Goal: Task Accomplishment & Management: Manage account settings

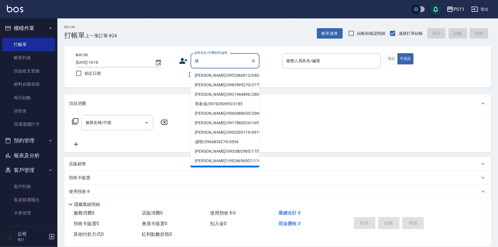
scroll to position [18, 0]
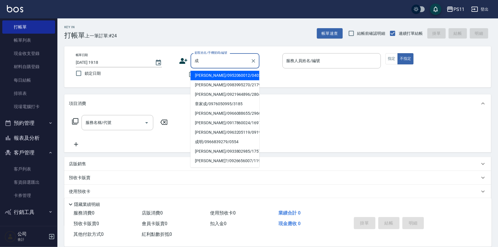
click at [244, 79] on li "[PERSON_NAME]/0952060012/0403" at bounding box center [225, 75] width 69 height 9
type input "[PERSON_NAME]/0952060012/0403"
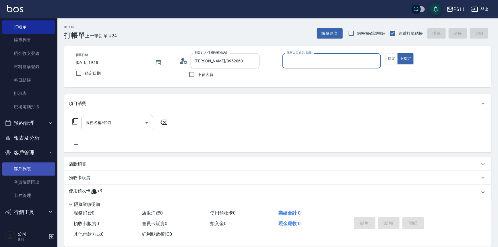
click at [26, 164] on link "客戶列表" at bounding box center [28, 168] width 53 height 13
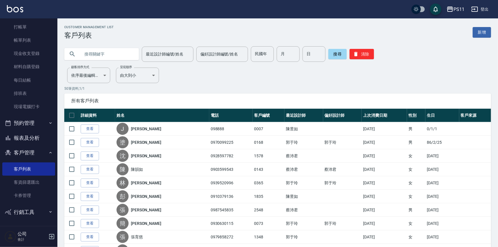
click at [119, 57] on input "text" at bounding box center [107, 53] width 54 height 15
type input "0403"
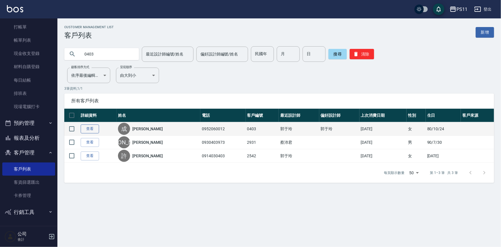
click at [86, 131] on link "查看" at bounding box center [90, 128] width 18 height 9
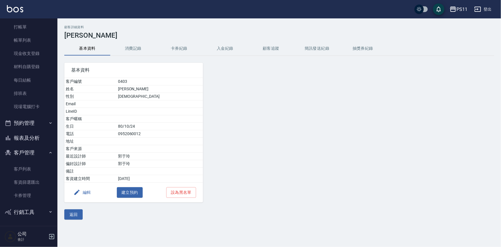
click at [135, 46] on button "消費記錄" at bounding box center [133, 49] width 46 height 14
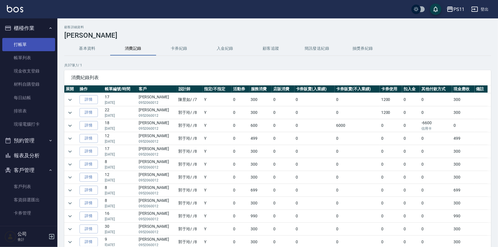
click at [31, 44] on link "打帳單" at bounding box center [28, 44] width 53 height 13
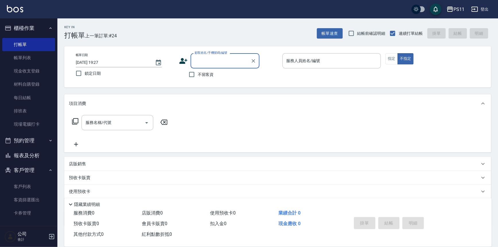
click at [208, 56] on input "顧客姓名/手機號碼/編號" at bounding box center [220, 61] width 55 height 10
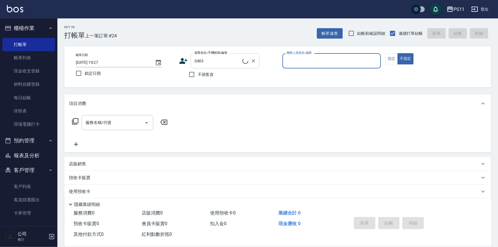
type input "[PERSON_NAME]/0952060012/0403"
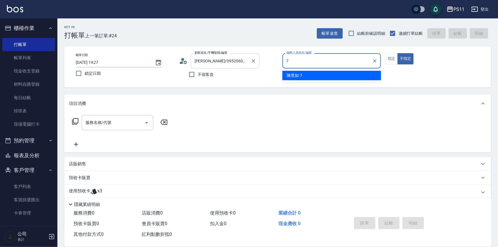
type input "[PERSON_NAME]-7"
type button "false"
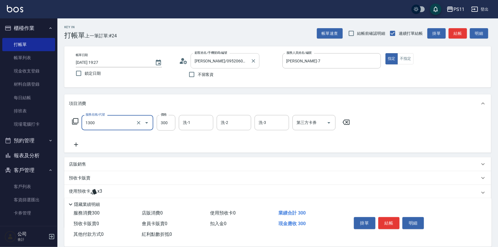
type input "洗髮300(1300)"
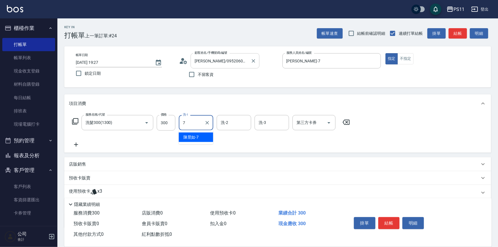
type input "[PERSON_NAME]-7"
click at [384, 224] on button "結帳" at bounding box center [389, 223] width 22 height 12
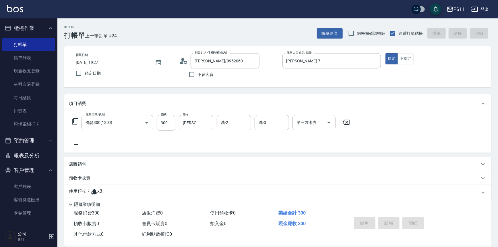
type input "[DATE] 19:28"
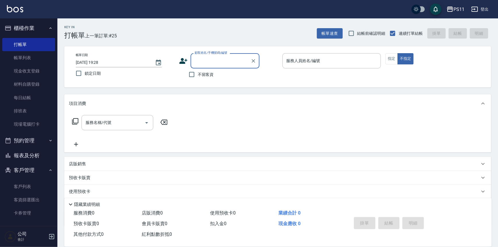
drag, startPoint x: 29, startPoint y: 60, endPoint x: 171, endPoint y: 112, distance: 151.8
click at [29, 60] on link "帳單列表" at bounding box center [28, 57] width 53 height 13
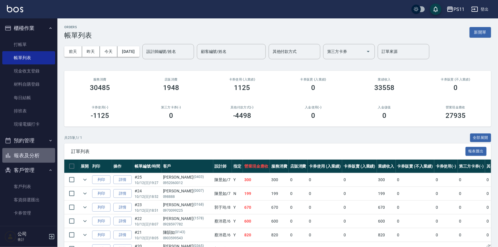
click at [33, 155] on button "報表及分析" at bounding box center [28, 155] width 53 height 15
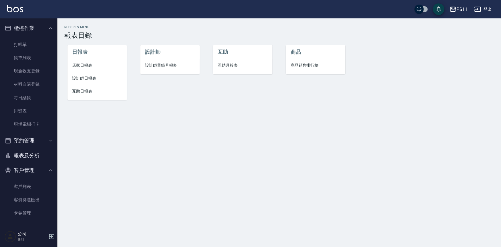
click at [91, 93] on span "互助日報表" at bounding box center [97, 91] width 50 height 6
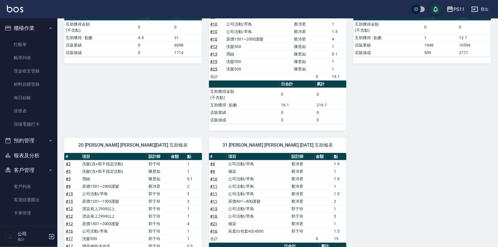
scroll to position [104, 0]
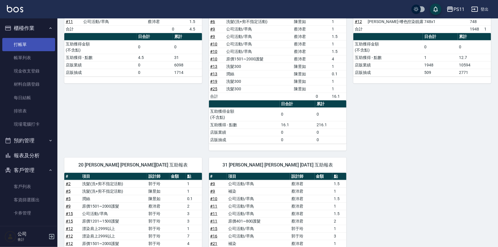
click at [32, 40] on link "打帳單" at bounding box center [28, 44] width 53 height 13
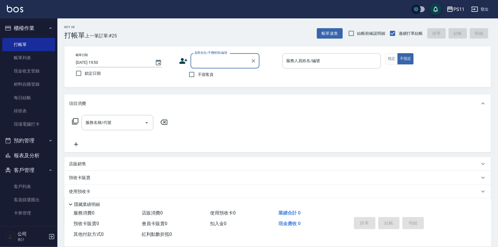
drag, startPoint x: 32, startPoint y: 59, endPoint x: 169, endPoint y: 182, distance: 184.9
click at [32, 59] on link "帳單列表" at bounding box center [28, 57] width 53 height 13
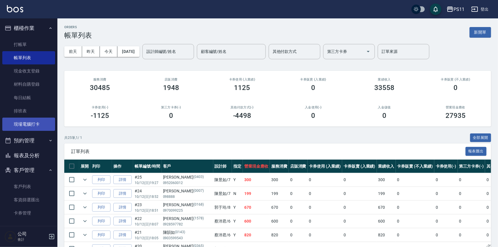
click at [36, 122] on link "現場電腦打卡" at bounding box center [28, 123] width 53 height 13
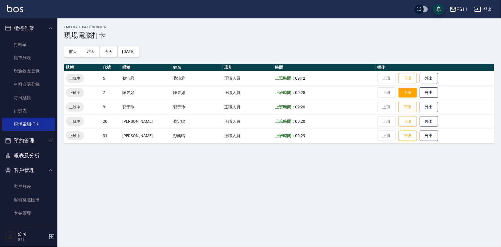
click at [403, 93] on button "下班" at bounding box center [407, 93] width 18 height 10
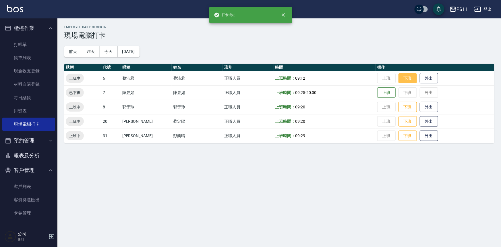
click at [402, 79] on button "下班" at bounding box center [407, 78] width 18 height 10
click at [400, 104] on button "下班" at bounding box center [407, 107] width 18 height 10
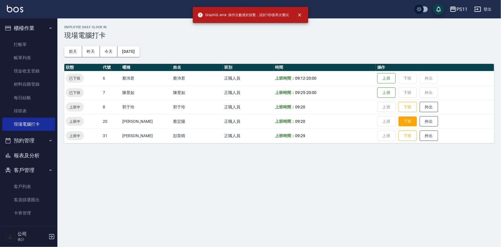
click at [401, 125] on button "下班" at bounding box center [407, 121] width 18 height 10
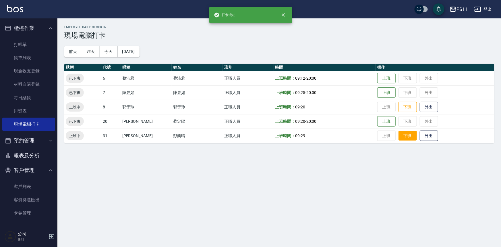
click at [403, 132] on button "下班" at bounding box center [407, 136] width 18 height 10
click at [405, 106] on button "下班" at bounding box center [407, 107] width 18 height 10
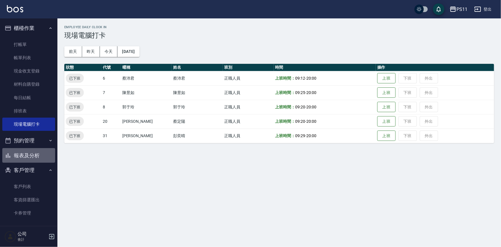
click at [41, 155] on button "報表及分析" at bounding box center [28, 155] width 53 height 15
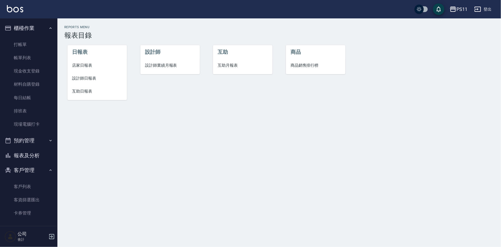
click at [85, 81] on li "設計師日報表" at bounding box center [96, 78] width 59 height 13
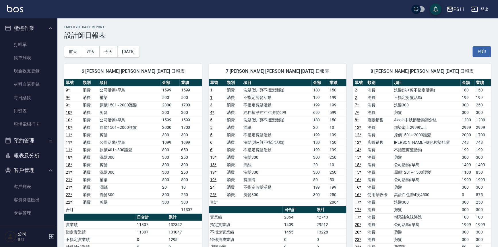
click at [348, 142] on div "8 [PERSON_NAME] [PERSON_NAME] [DATE] 日報表 單號 類別 項目 金額 業績 2 消費 洗髮(洗+剪不指定活動) 180 1…" at bounding box center [418, 228] width 145 height 342
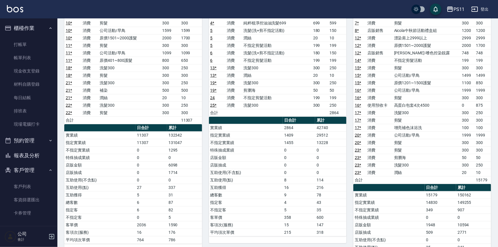
scroll to position [156, 0]
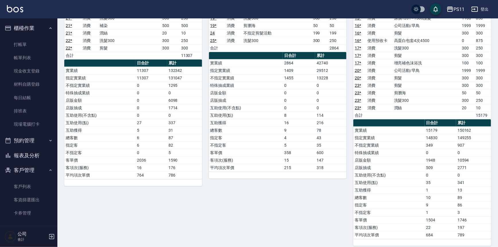
drag, startPoint x: 386, startPoint y: 178, endPoint x: 387, endPoint y: 169, distance: 8.4
click at [387, 172] on td "互助使用(不含點)" at bounding box center [388, 174] width 71 height 7
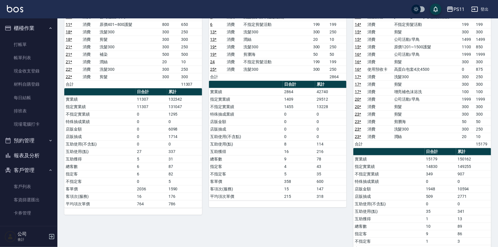
scroll to position [127, 0]
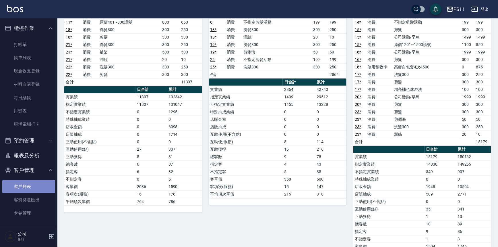
drag, startPoint x: 40, startPoint y: 186, endPoint x: 41, endPoint y: 180, distance: 5.5
click at [40, 185] on link "客戶列表" at bounding box center [28, 186] width 53 height 13
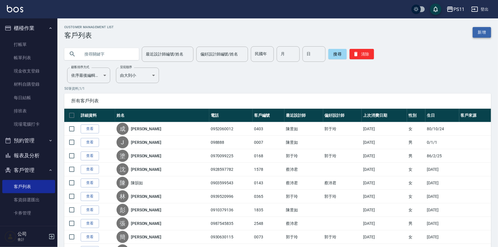
click at [482, 34] on link "新增" at bounding box center [482, 32] width 18 height 11
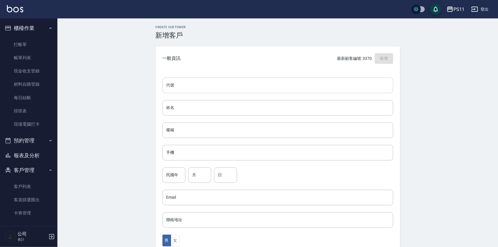
drag, startPoint x: 206, startPoint y: 78, endPoint x: 212, endPoint y: 75, distance: 6.9
click at [207, 79] on input "代號" at bounding box center [277, 84] width 231 height 15
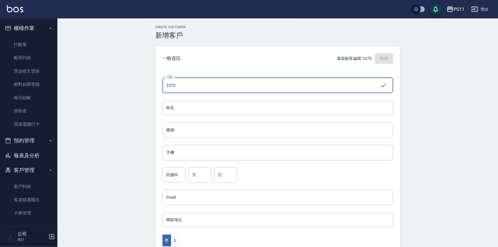
type input "3373"
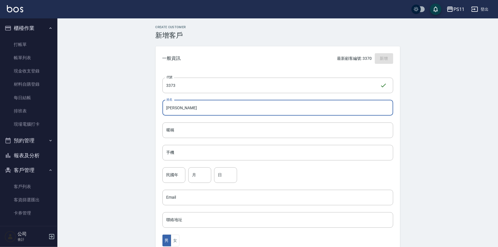
type input "[PERSON_NAME]"
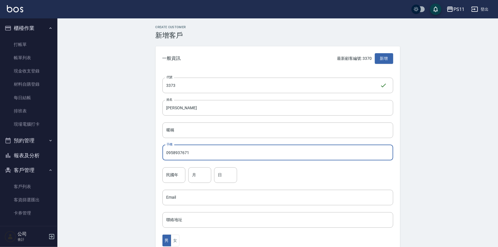
type input "0958937671"
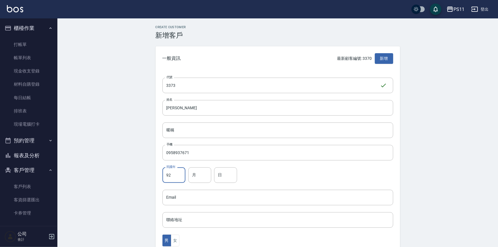
type input "92"
type input "2"
type input "8"
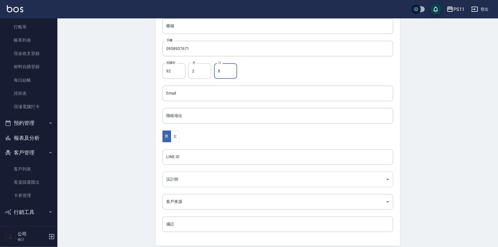
scroll to position [104, 0]
click at [174, 137] on button "女" at bounding box center [175, 136] width 9 height 12
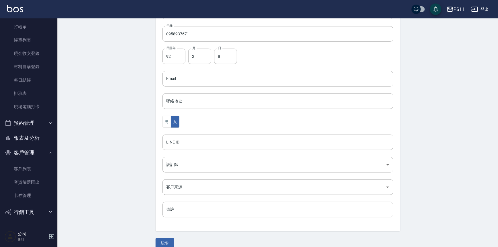
scroll to position [127, 0]
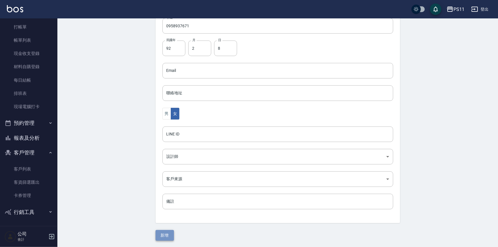
click at [168, 236] on button "新增" at bounding box center [165, 235] width 18 height 11
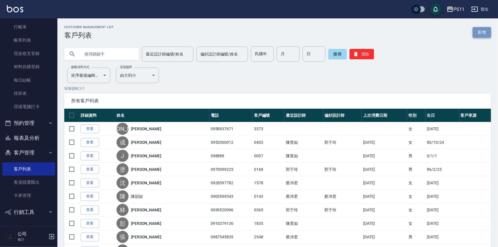
click at [485, 31] on link "新增" at bounding box center [482, 32] width 18 height 11
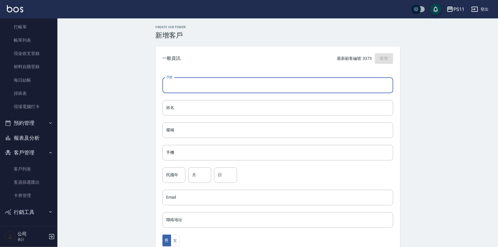
click at [339, 77] on input "代號" at bounding box center [277, 84] width 231 height 15
type input "3372"
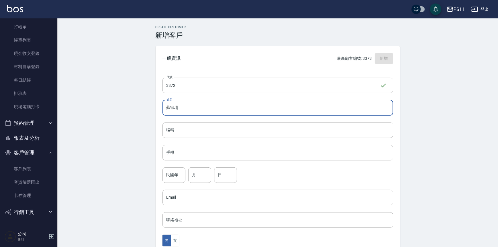
type input "蘇宗埔"
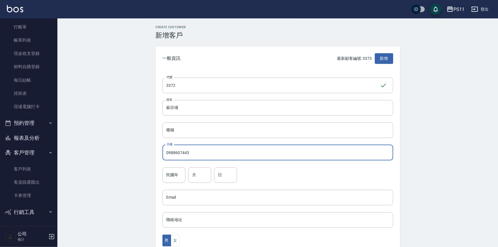
type input "0988607443"
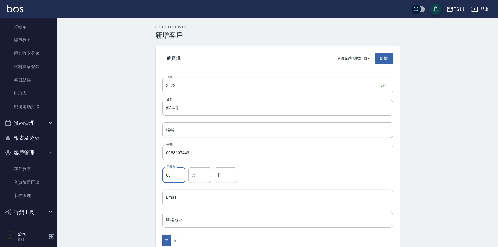
type input "83"
type input "10"
type input "2"
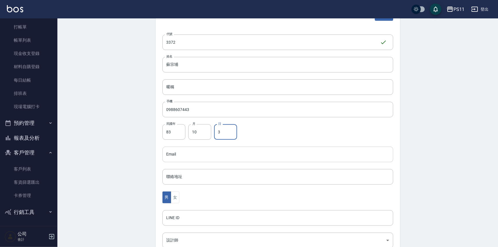
scroll to position [52, 0]
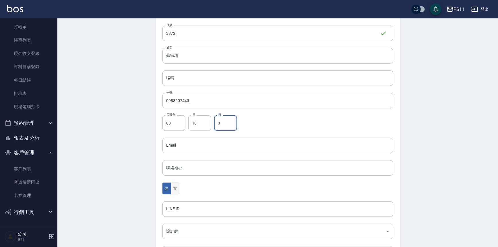
type input "3"
click at [175, 189] on button "女" at bounding box center [175, 188] width 9 height 12
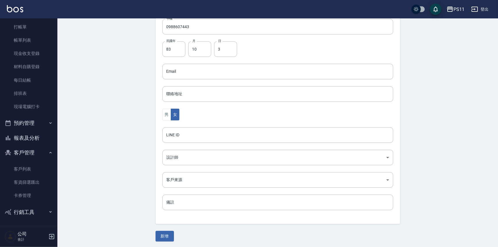
scroll to position [127, 0]
click at [168, 115] on button "男" at bounding box center [166, 114] width 9 height 12
click at [165, 235] on button "新增" at bounding box center [165, 235] width 18 height 11
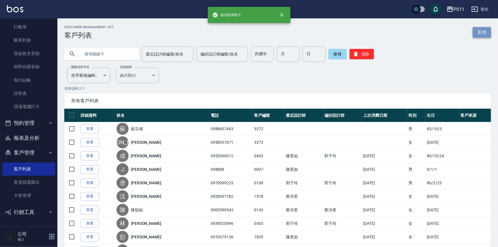
click at [484, 31] on link "新增" at bounding box center [482, 32] width 18 height 11
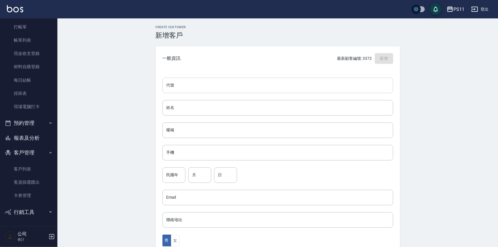
click at [249, 86] on input "代號" at bounding box center [277, 84] width 231 height 15
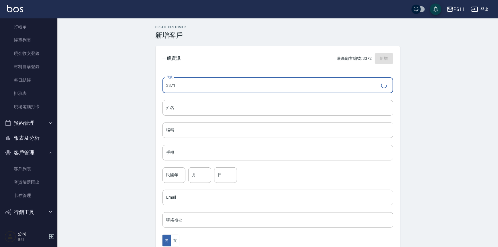
type input "3371"
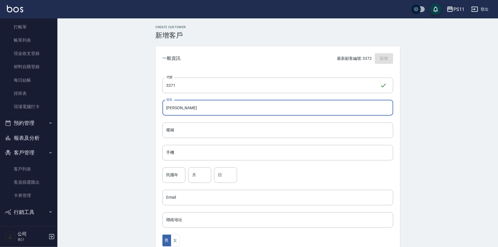
type input "[PERSON_NAME]"
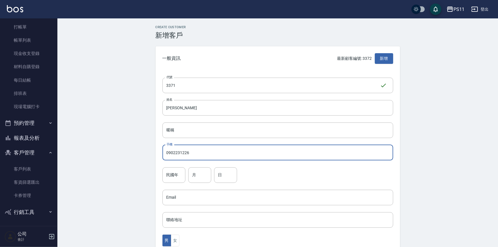
type input "0902231226"
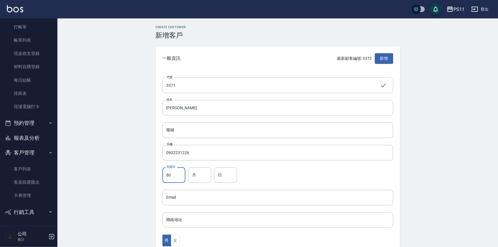
type input "80"
type input "12"
type input "13"
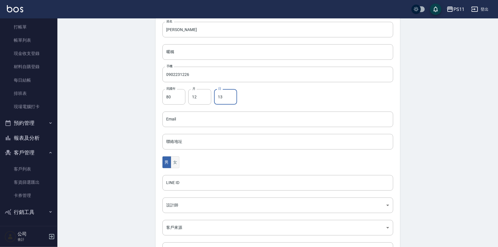
click at [178, 158] on button "女" at bounding box center [175, 162] width 9 height 12
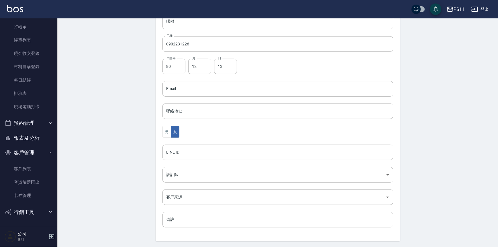
scroll to position [127, 0]
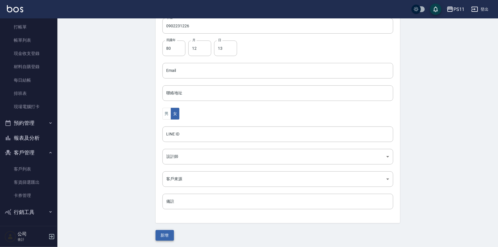
click at [168, 232] on button "新增" at bounding box center [165, 235] width 18 height 11
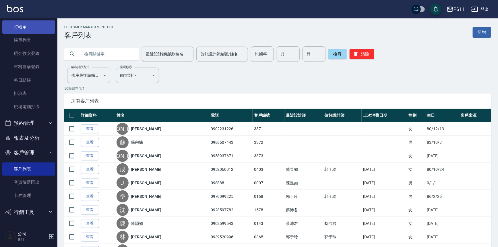
click at [19, 25] on link "打帳單" at bounding box center [28, 26] width 53 height 13
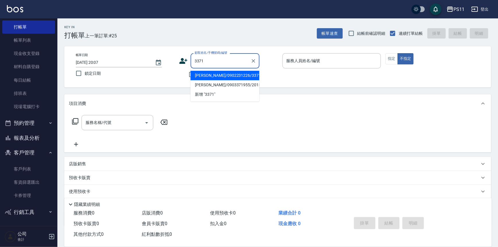
type input "[PERSON_NAME]/0902231226/3371"
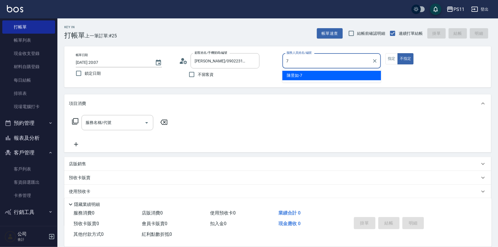
type input "[PERSON_NAME]-7"
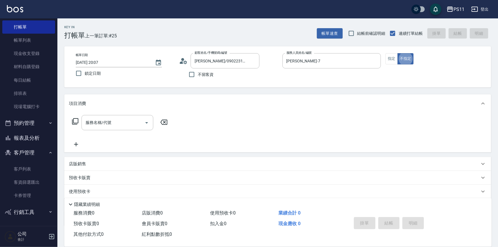
type button "false"
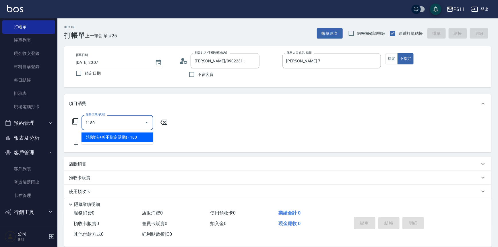
type input "洗髮(洗+剪不指定活動)(1180)"
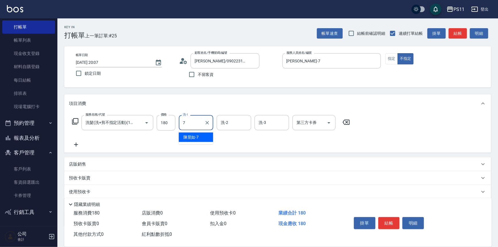
type input "[PERSON_NAME]-7"
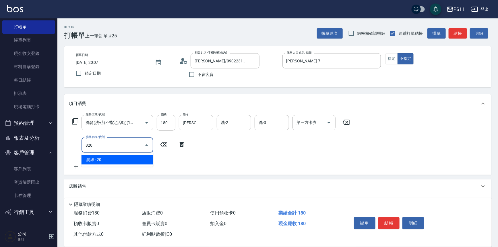
type input "潤絲(820)"
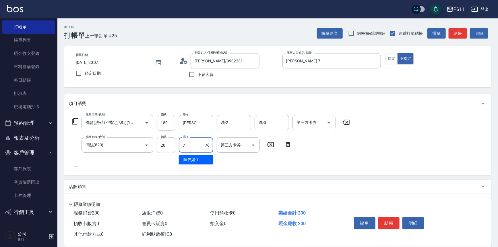
type input "[PERSON_NAME]-7"
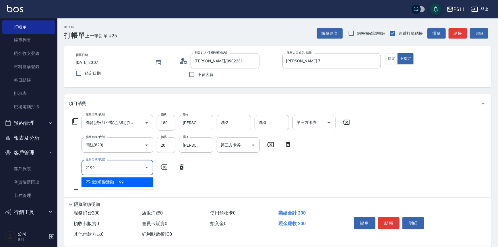
type input "不指定剪髮活動(2199)"
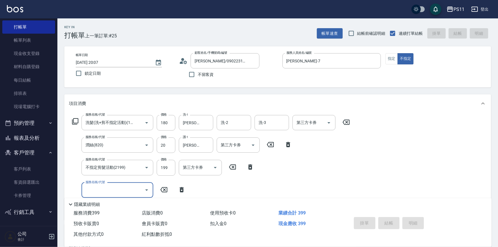
type input "[DATE] 20:08"
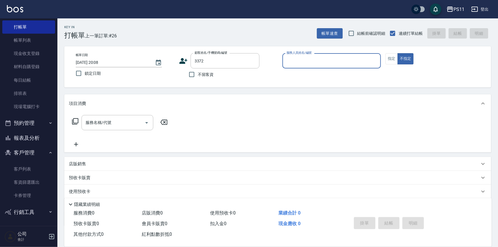
type input "[PERSON_NAME]/0988607443/3372"
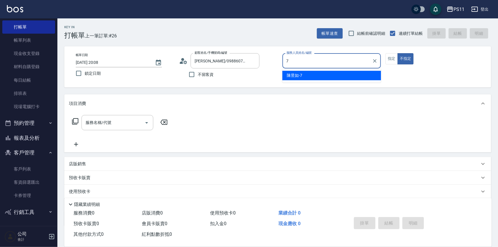
type input "[PERSON_NAME]-7"
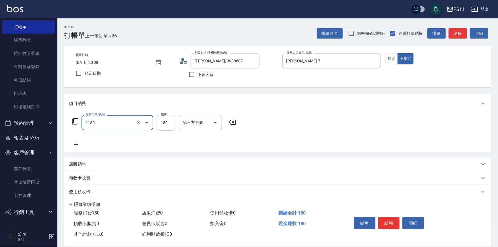
type input "洗髮(洗+剪不指定活動)(1180)"
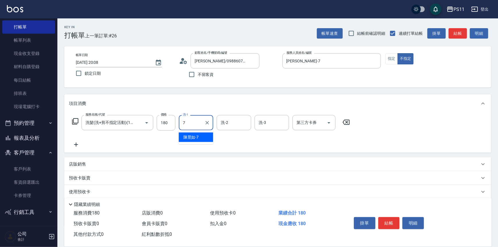
type input "[PERSON_NAME]-7"
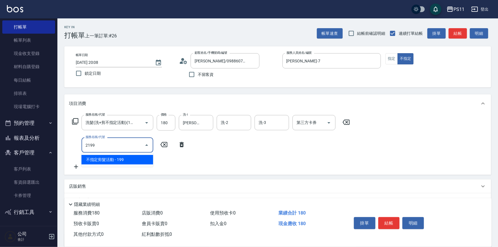
type input "不指定剪髮活動(2199)"
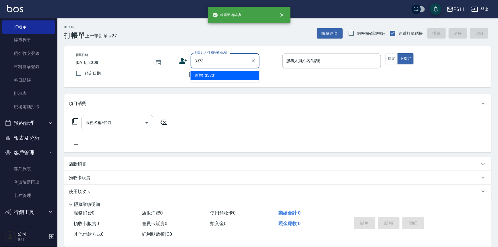
type input "3373"
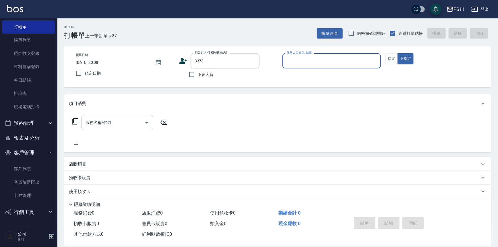
type input "7"
type input "[PERSON_NAME]/0958937671/3373"
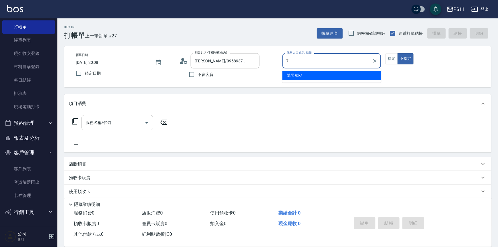
type input "[PERSON_NAME]-7"
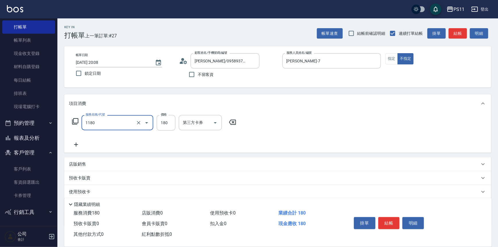
type input "洗髮(洗+剪不指定活動)(1180)"
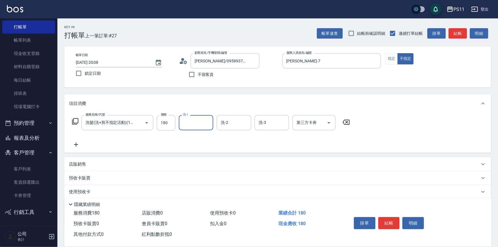
click at [347, 121] on icon at bounding box center [346, 122] width 14 height 7
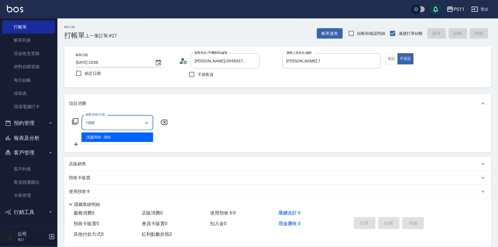
type input "洗髮300(1300)"
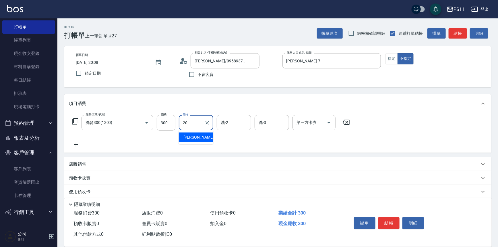
type input "[PERSON_NAME]-20"
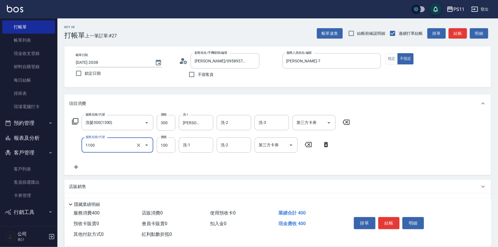
type input "增亮補色沫浴洗(1100)"
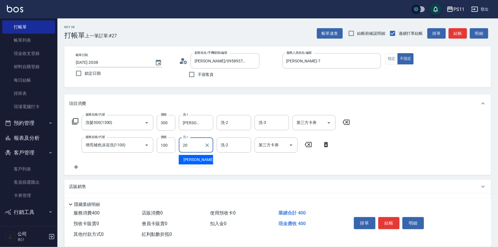
type input "[PERSON_NAME]-20"
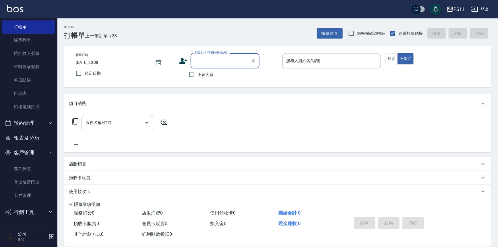
click at [30, 143] on button "報表及分析" at bounding box center [28, 137] width 53 height 15
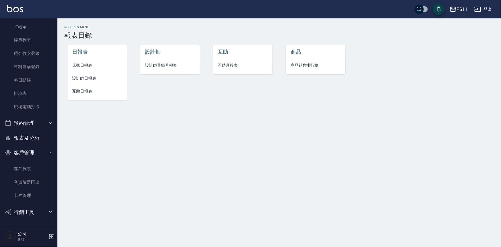
click at [84, 65] on span "店家日報表" at bounding box center [97, 65] width 50 height 6
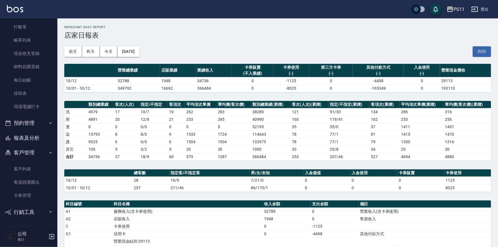
scroll to position [26, 0]
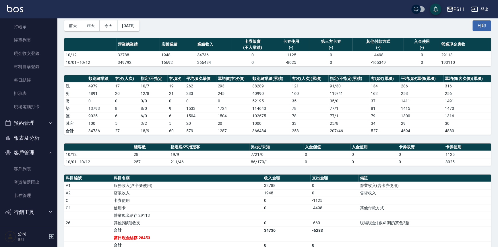
drag, startPoint x: 42, startPoint y: 37, endPoint x: 412, endPoint y: 159, distance: 389.9
click at [42, 37] on link "帳單列表" at bounding box center [28, 40] width 53 height 13
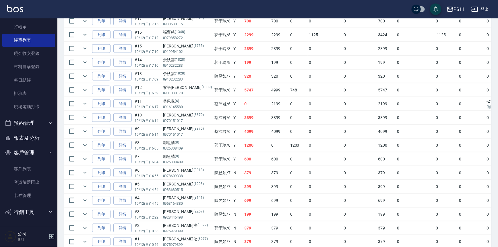
scroll to position [284, 0]
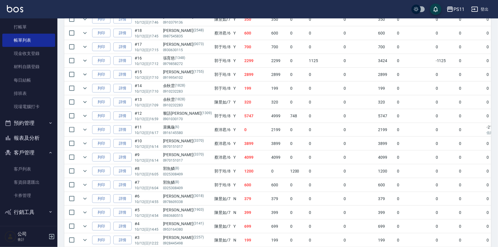
click at [125, 116] on link "詳情" at bounding box center [122, 115] width 18 height 9
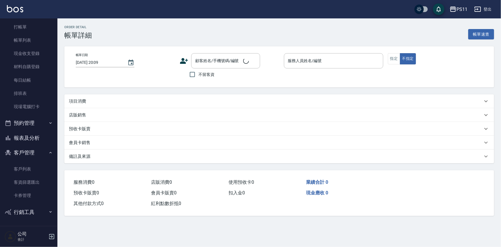
type input "[DATE] 16:59"
type input "郭于玲-8"
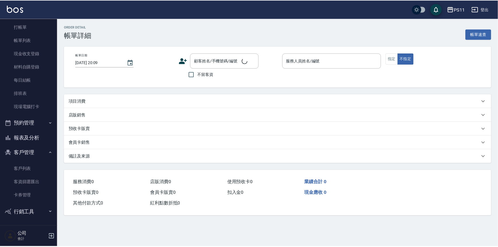
scroll to position [10, 0]
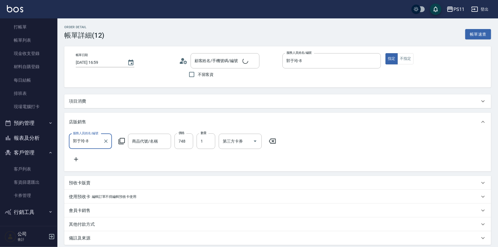
type input "[PERSON_NAME]-嗜色控染靚露"
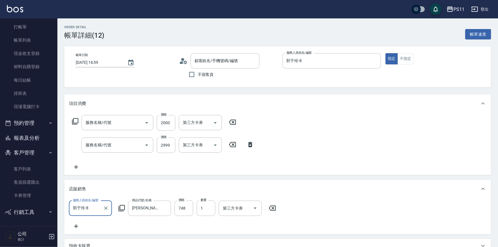
scroll to position [0, 0]
type input "黎語[PERSON_NAME]/0901030170/1309"
type input "原價1501~2000護髮(52000)"
type input "漂染肩上2999以上(42999)"
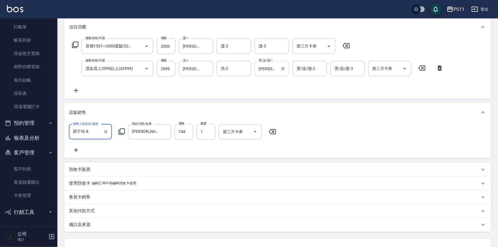
scroll to position [21, 0]
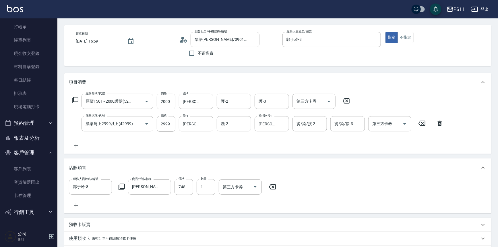
click at [79, 146] on icon at bounding box center [76, 145] width 14 height 7
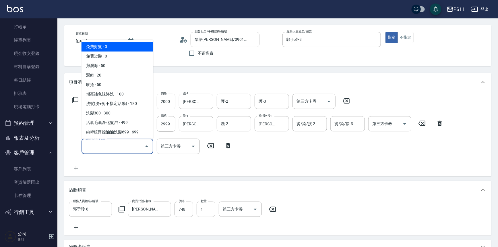
click at [110, 144] on input "服務名稱/代號" at bounding box center [113, 146] width 58 height 10
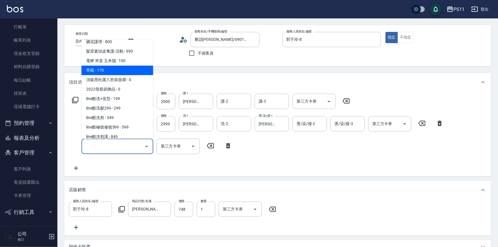
scroll to position [104, 0]
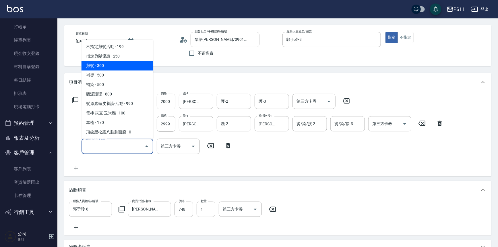
click at [123, 66] on span "剪髮 - 300" at bounding box center [117, 65] width 72 height 9
type input "剪髮(2300)"
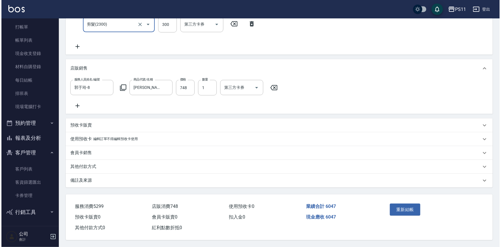
scroll to position [148, 0]
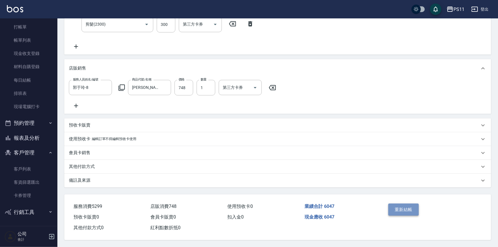
click at [410, 205] on button "重新結帳" at bounding box center [403, 209] width 30 height 12
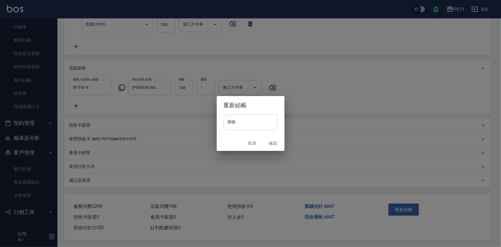
click at [259, 127] on input "密碼" at bounding box center [251, 121] width 54 height 15
type input "****"
click at [277, 144] on button "確認" at bounding box center [273, 143] width 18 height 11
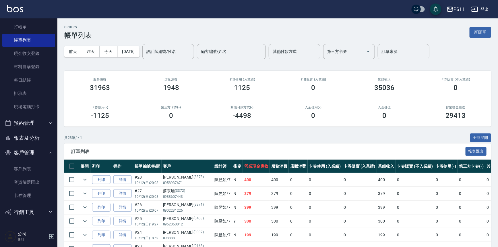
click at [39, 141] on button "報表及分析" at bounding box center [28, 137] width 53 height 15
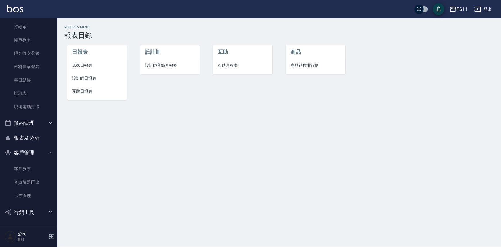
click at [80, 67] on span "店家日報表" at bounding box center [97, 65] width 50 height 6
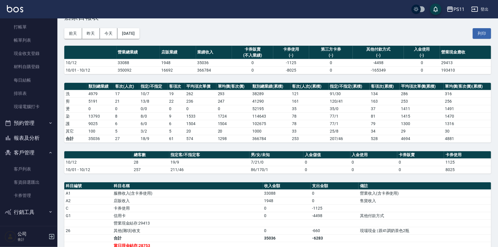
scroll to position [26, 0]
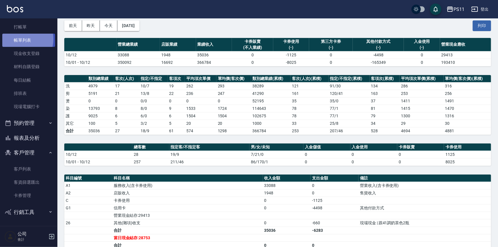
click at [20, 39] on link "帳單列表" at bounding box center [28, 40] width 53 height 13
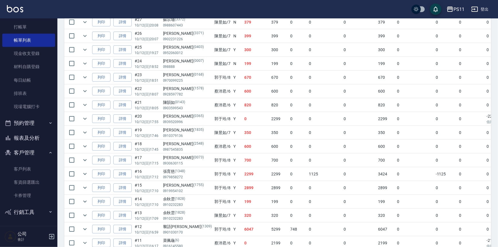
scroll to position [183, 0]
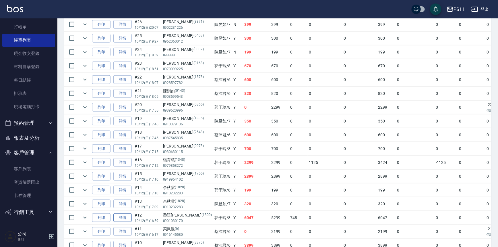
click at [127, 216] on link "詳情" at bounding box center [122, 217] width 18 height 9
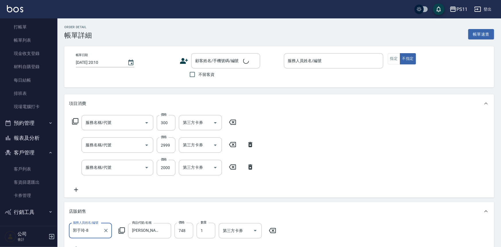
type input "[DATE] 16:59"
type input "郭于玲-8"
type input "剪髮(2300)"
type input "漂染肩上2999以上(42999)"
type input "原價1501~2000護髮(52000)"
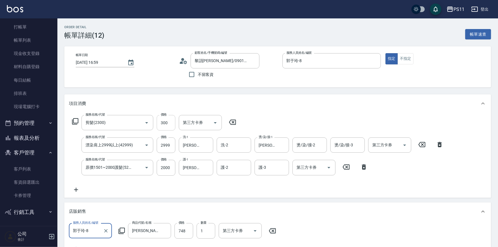
type input "黎語[PERSON_NAME]/0901030170/1309"
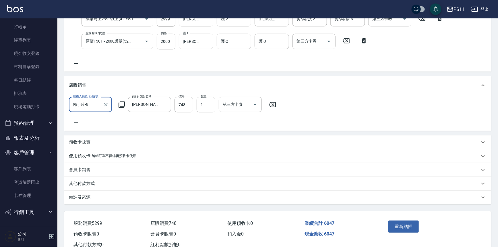
scroll to position [148, 0]
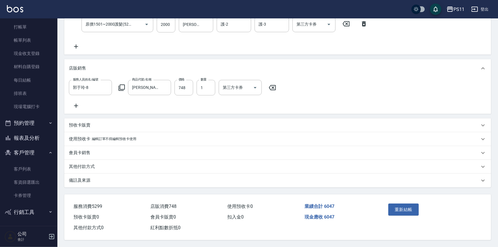
click at [79, 166] on p "其他付款方式" at bounding box center [82, 166] width 26 height 6
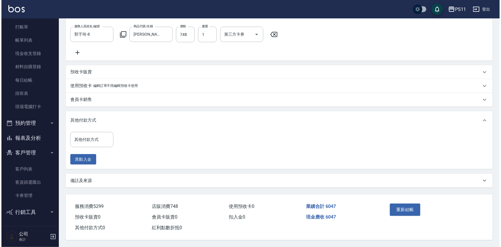
scroll to position [200, 0]
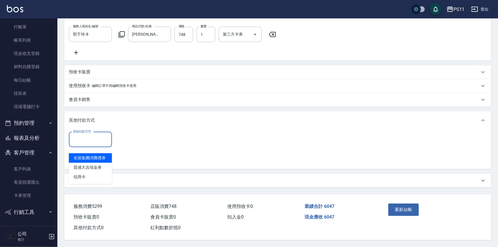
click at [90, 138] on input "其他付款方式" at bounding box center [90, 139] width 38 height 10
click at [98, 172] on span "信用卡" at bounding box center [90, 176] width 43 height 9
type input "信用卡"
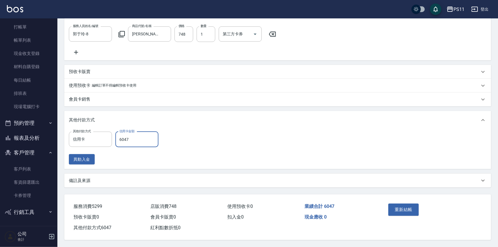
type input "6047"
click at [404, 211] on button "重新結帳" at bounding box center [403, 209] width 30 height 12
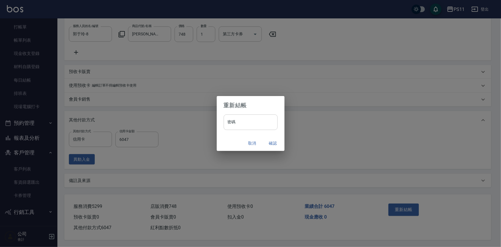
click at [254, 125] on input "密碼" at bounding box center [251, 121] width 54 height 15
type input "****"
click at [267, 141] on button "確認" at bounding box center [273, 143] width 18 height 11
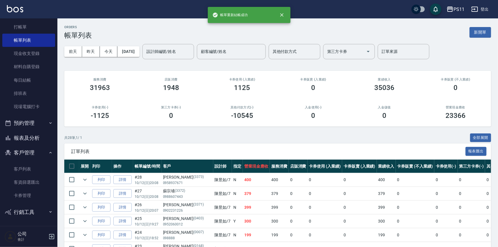
click at [32, 137] on button "報表及分析" at bounding box center [28, 137] width 53 height 15
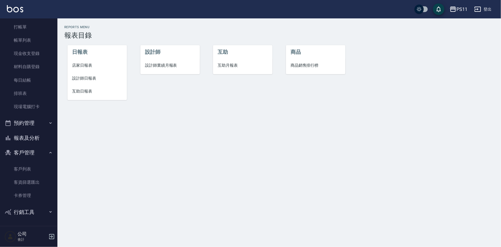
click at [75, 66] on span "店家日報表" at bounding box center [97, 65] width 50 height 6
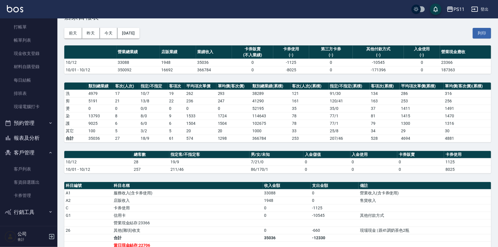
scroll to position [26, 0]
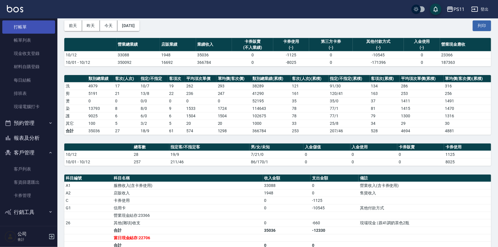
click at [26, 25] on link "打帳單" at bounding box center [28, 26] width 53 height 13
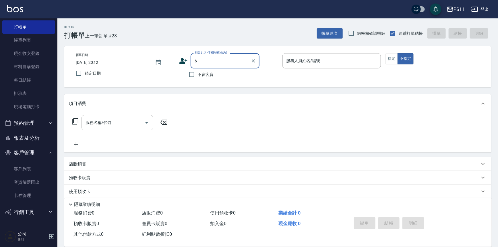
type input "[PERSON_NAME]/0958937671/3373"
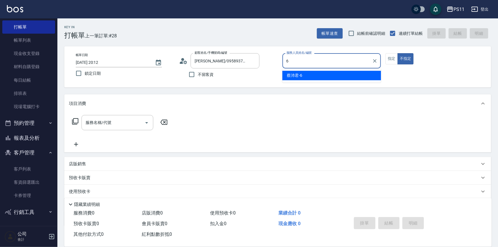
type input "[PERSON_NAME]6"
type button "false"
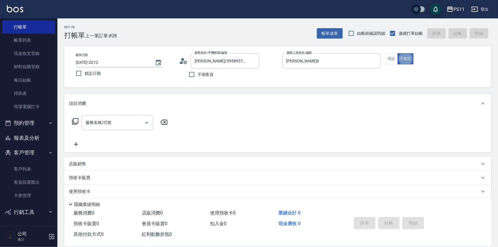
type input "菜佩龜/0916145580/6"
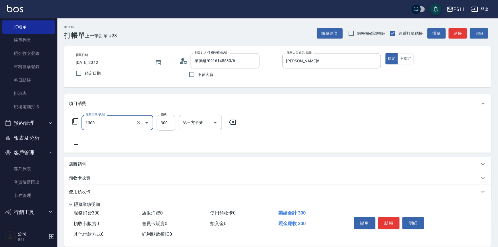
type input "洗髮300(1300)"
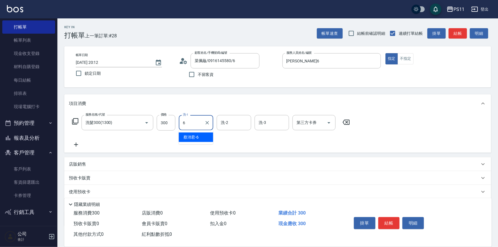
type input "[PERSON_NAME]6"
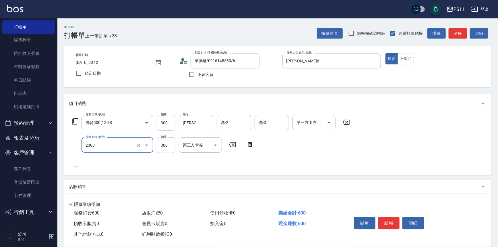
type input "剪髮(2300)"
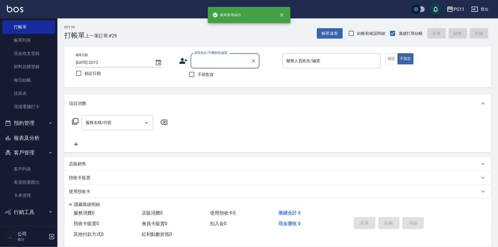
click at [30, 139] on button "報表及分析" at bounding box center [28, 137] width 53 height 15
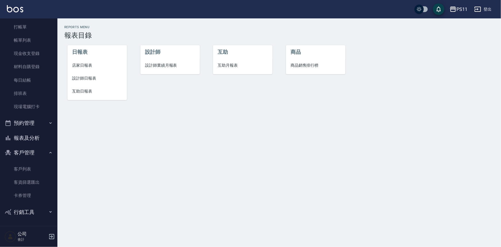
click at [85, 69] on li "店家日報表" at bounding box center [96, 65] width 59 height 13
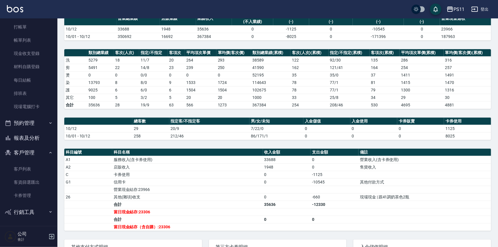
scroll to position [52, 0]
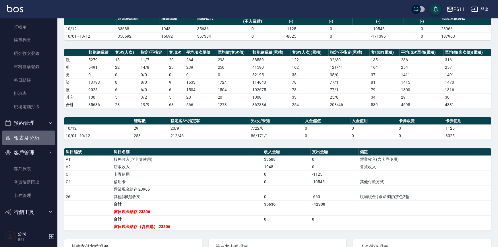
click at [32, 133] on button "報表及分析" at bounding box center [28, 137] width 53 height 15
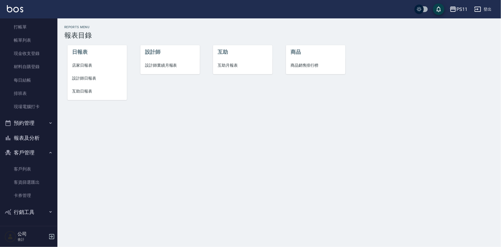
click at [86, 80] on span "設計師日報表" at bounding box center [97, 78] width 50 height 6
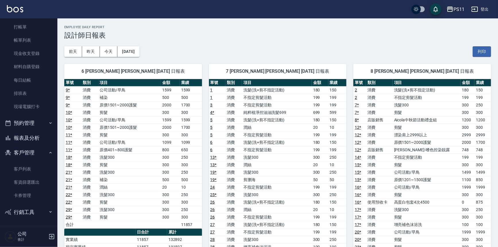
click at [426, 163] on td "剪髮" at bounding box center [427, 164] width 68 height 7
click at [45, 135] on button "報表及分析" at bounding box center [28, 137] width 53 height 15
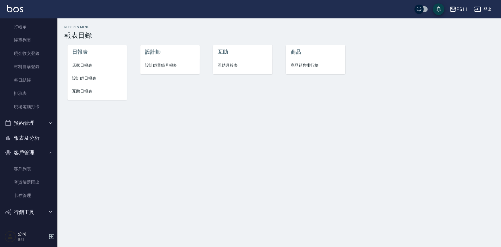
click at [82, 69] on li "店家日報表" at bounding box center [96, 65] width 59 height 13
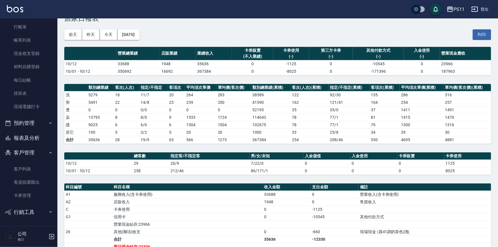
scroll to position [26, 0]
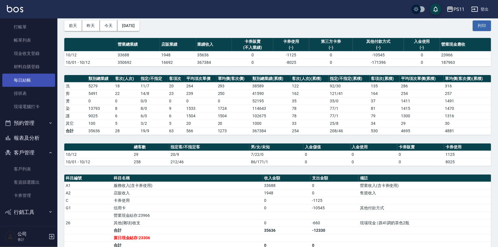
click at [26, 83] on link "每日結帳" at bounding box center [28, 79] width 53 height 13
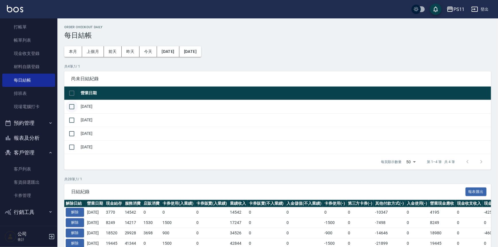
click at [76, 106] on input "checkbox" at bounding box center [72, 106] width 12 height 12
checkbox input "true"
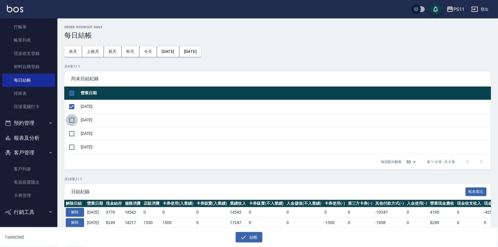
click at [75, 118] on input "checkbox" at bounding box center [72, 120] width 12 height 12
checkbox input "true"
click at [71, 130] on input "checkbox" at bounding box center [72, 133] width 12 height 12
checkbox input "true"
click at [71, 145] on input "checkbox" at bounding box center [72, 147] width 12 height 12
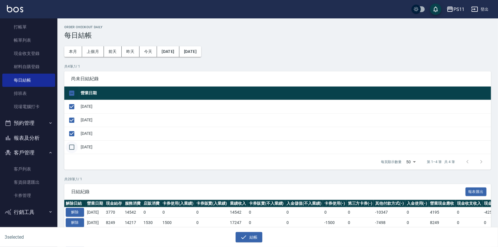
checkbox input "true"
click at [258, 241] on button "結帳" at bounding box center [249, 237] width 27 height 11
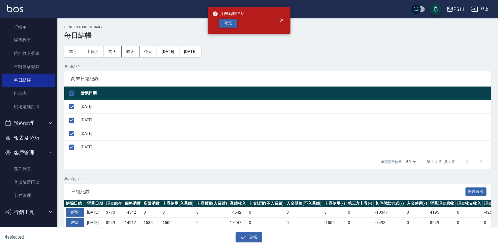
click at [231, 23] on button "確定" at bounding box center [228, 23] width 18 height 9
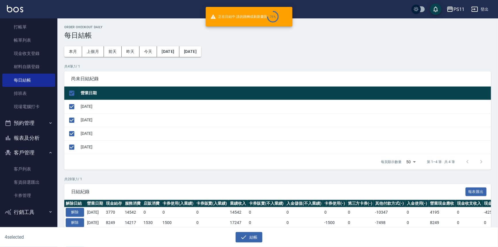
checkbox input "false"
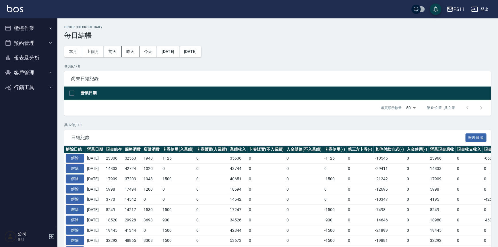
click at [40, 59] on button "報表及分析" at bounding box center [28, 57] width 53 height 15
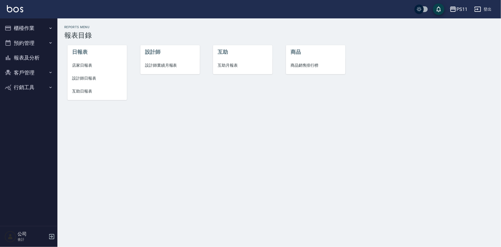
drag, startPoint x: 77, startPoint y: 80, endPoint x: 89, endPoint y: 75, distance: 13.4
click at [77, 80] on span "設計師日報表" at bounding box center [97, 78] width 50 height 6
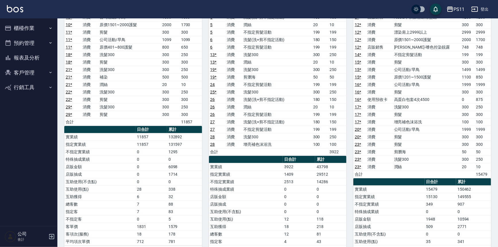
scroll to position [130, 0]
